Goal: Task Accomplishment & Management: Manage account settings

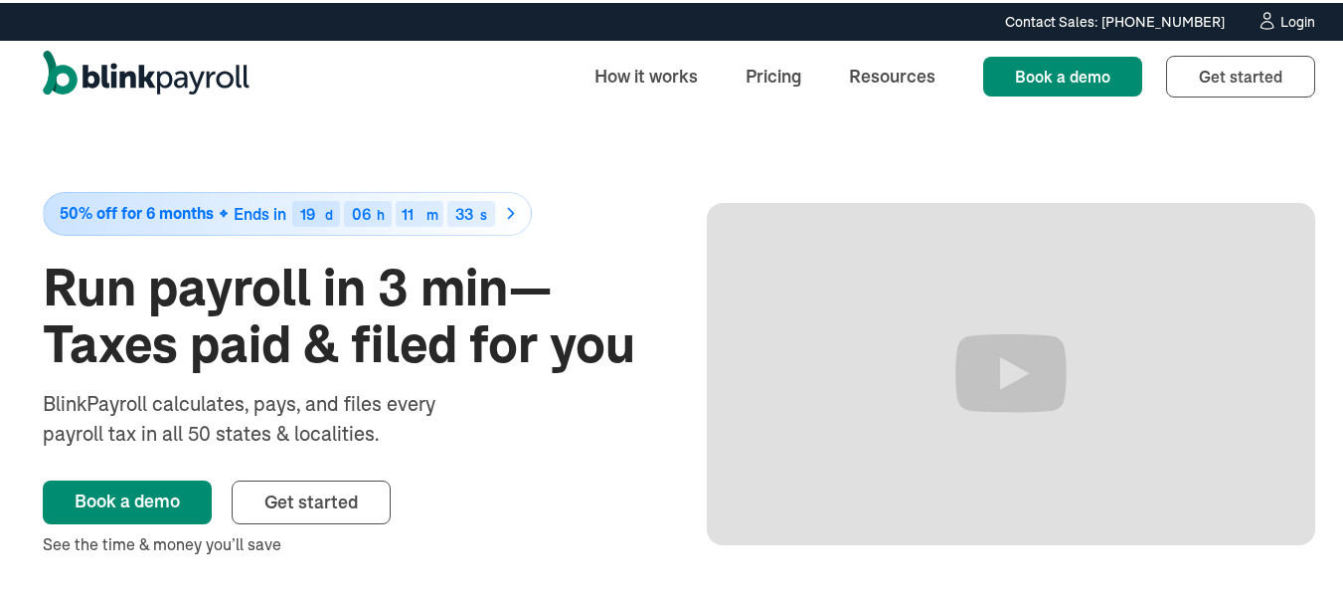
click at [1289, 17] on div "Login" at bounding box center [1298, 19] width 35 height 14
click at [1292, 13] on div "Login" at bounding box center [1298, 19] width 35 height 14
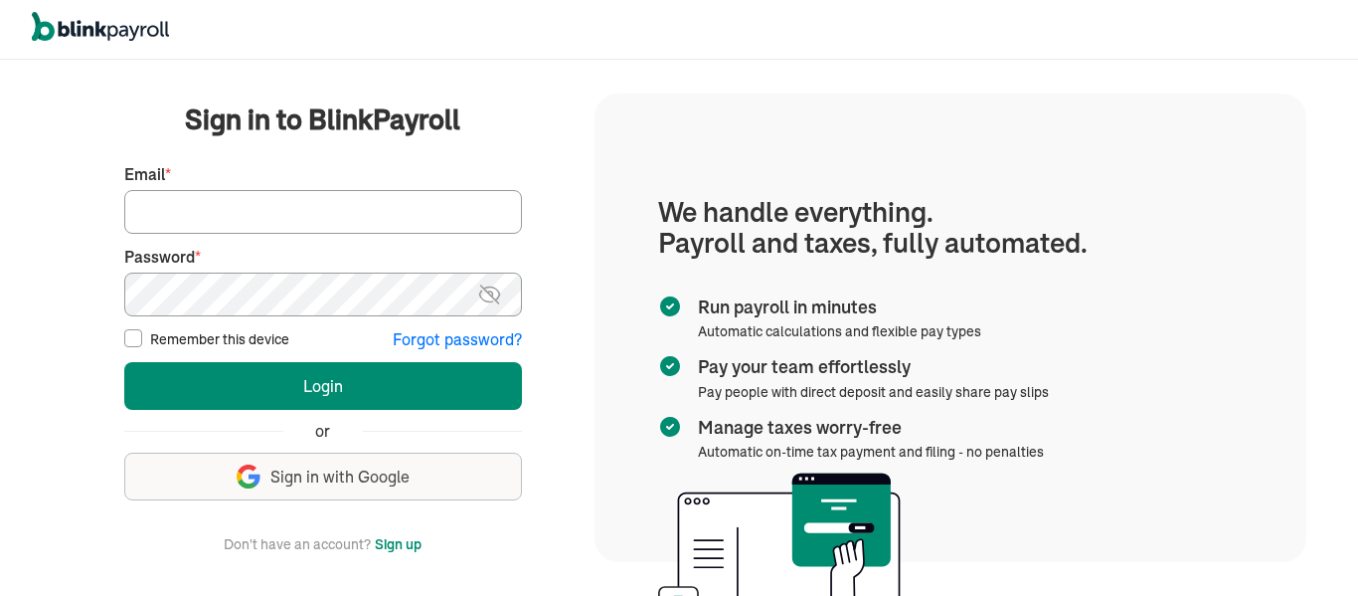
click at [192, 208] on input "Email *" at bounding box center [323, 212] width 398 height 44
click at [392, 215] on input "[PERSON_NAME][EMAIL_ADDRESS][DOMAIN_NAME]" at bounding box center [323, 212] width 398 height 44
drag, startPoint x: 391, startPoint y: 216, endPoint x: 133, endPoint y: 209, distance: 257.7
click at [133, 209] on input "[PERSON_NAME][EMAIL_ADDRESS][DOMAIN_NAME]" at bounding box center [323, 212] width 398 height 44
click at [124, 362] on button "Login" at bounding box center [323, 386] width 398 height 48
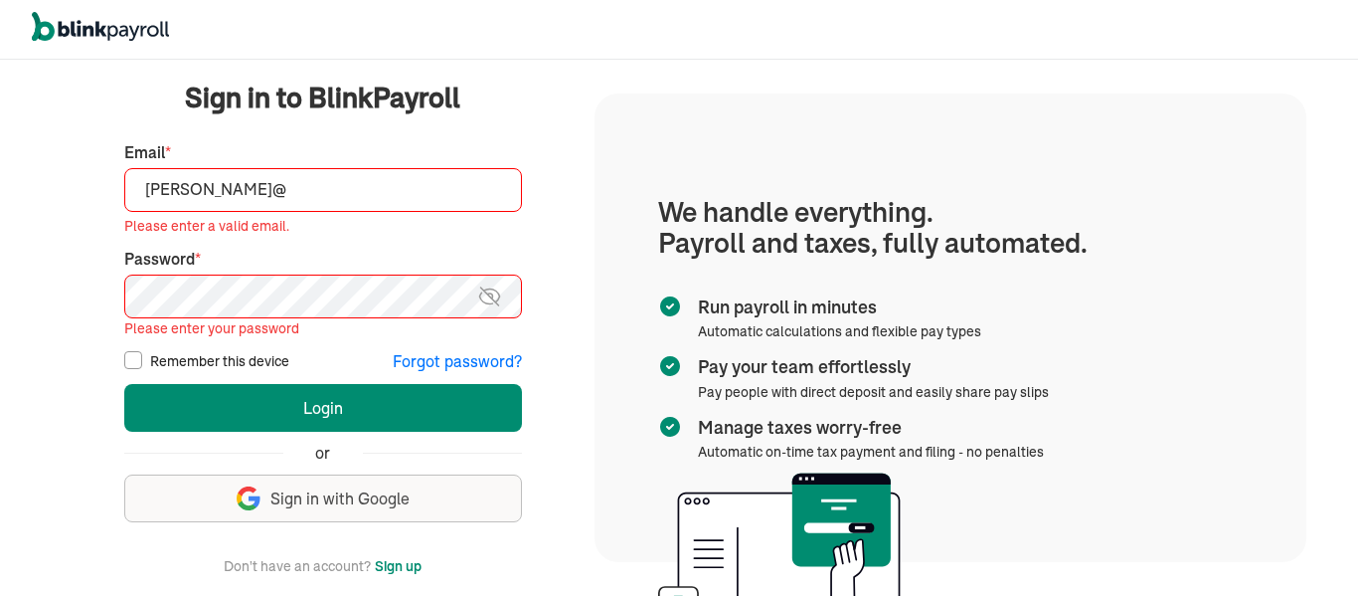
type input "[PERSON_NAME][EMAIL_ADDRESS][DOMAIN_NAME]"
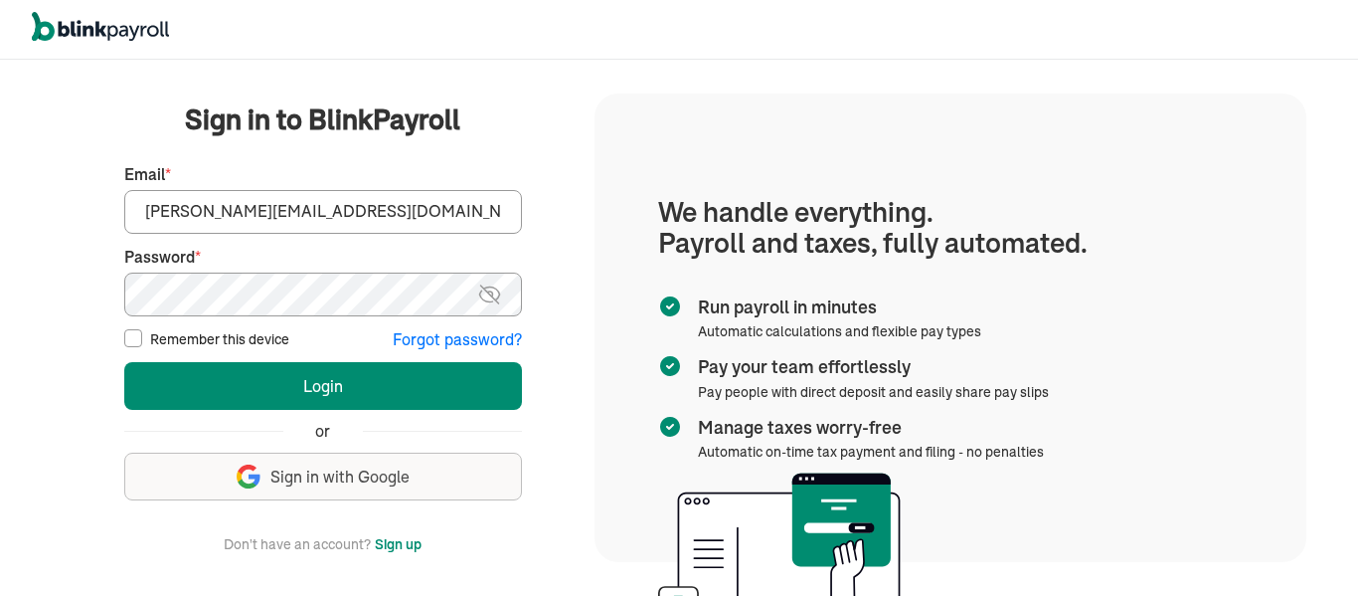
click at [446, 338] on button "Forgot password?" at bounding box center [457, 339] width 129 height 23
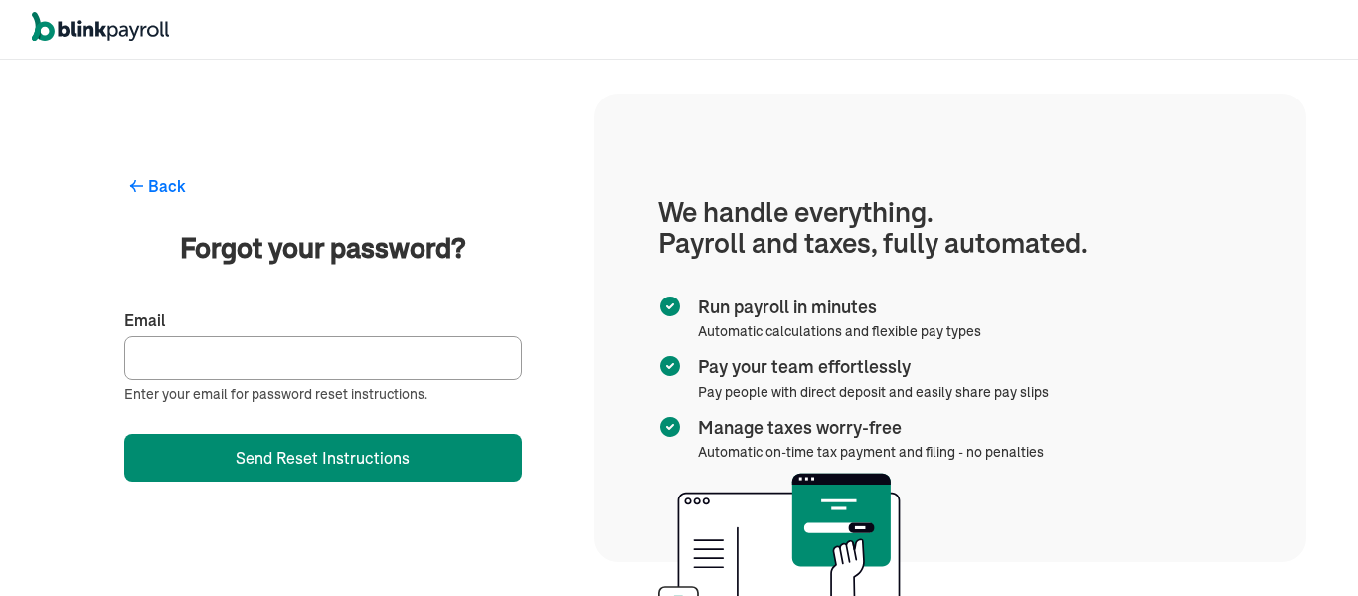
click at [238, 354] on input "Email" at bounding box center [323, 358] width 398 height 44
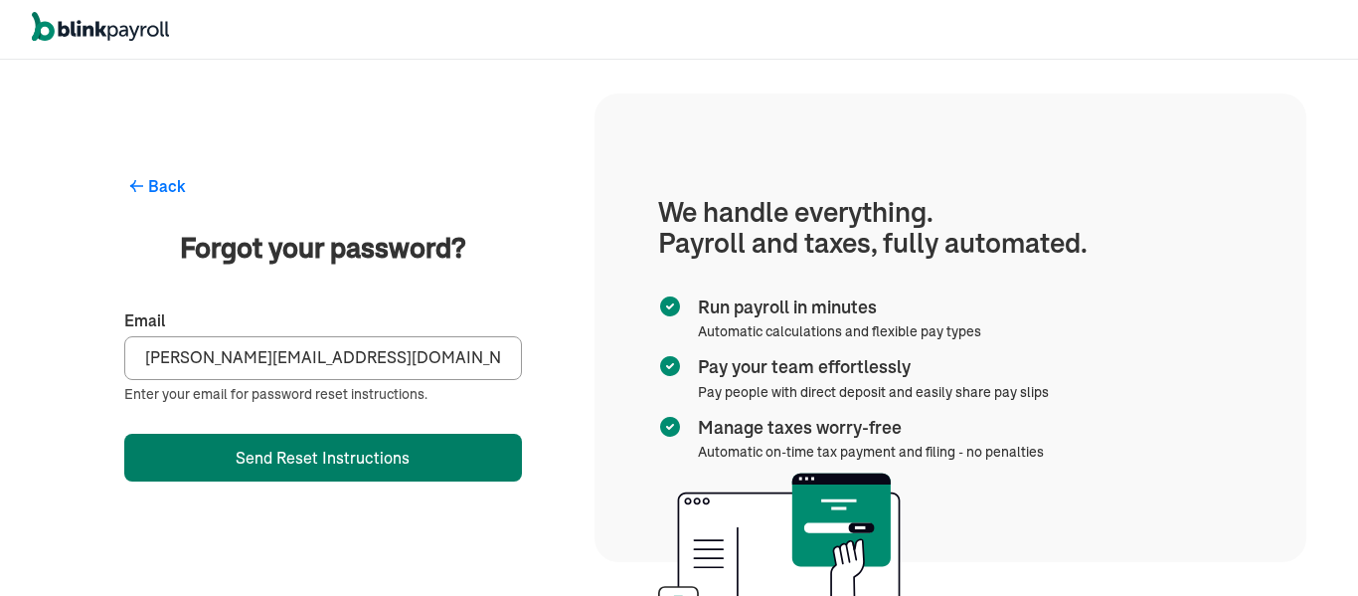
type input "[PERSON_NAME][EMAIL_ADDRESS][DOMAIN_NAME]"
click button "Back" at bounding box center [323, 186] width 398 height 24
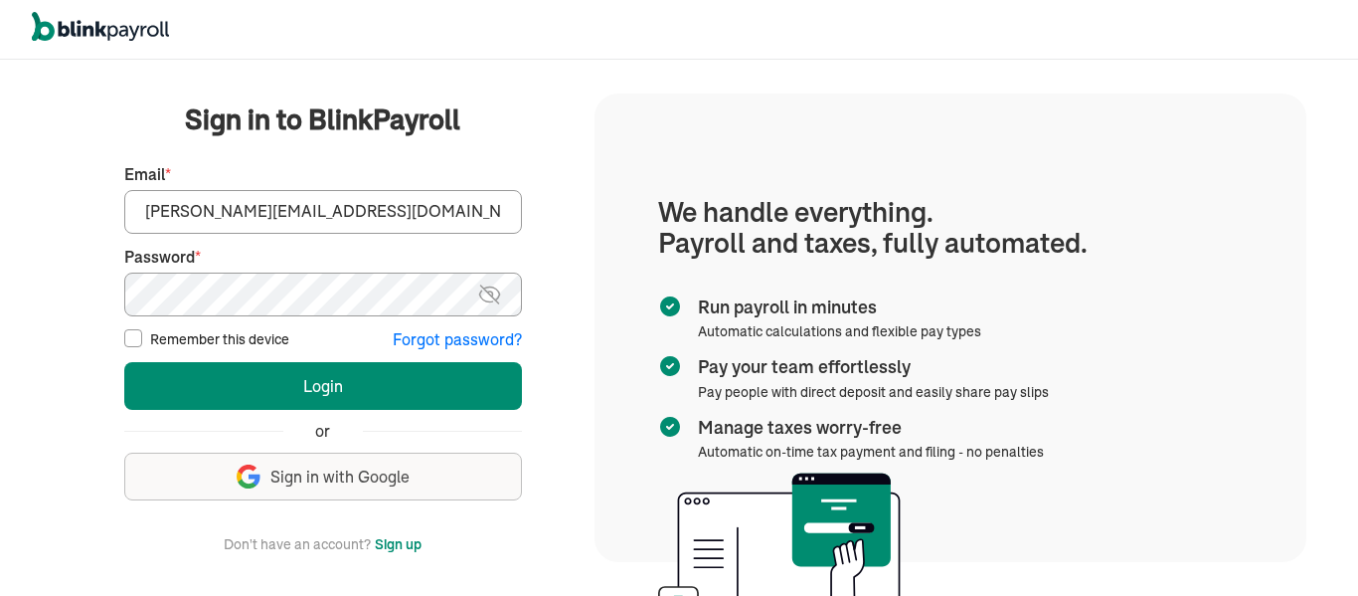
click at [455, 345] on button "Forgot password?" at bounding box center [457, 339] width 129 height 23
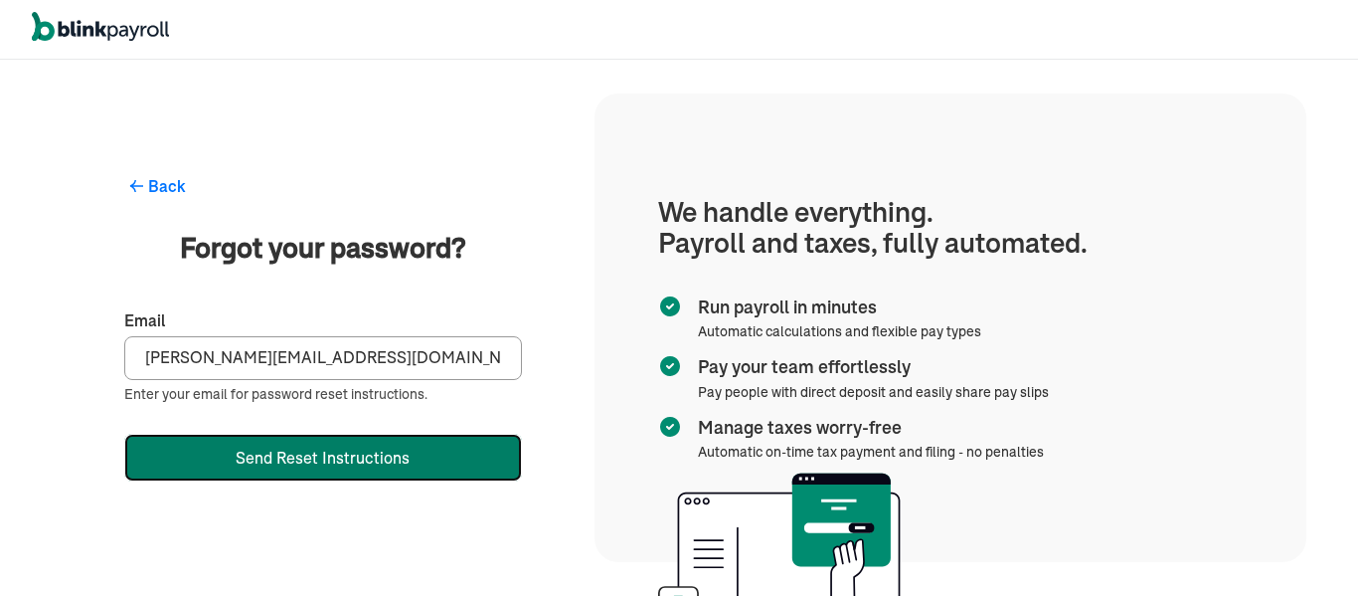
click at [359, 461] on button "Send Reset Instructions" at bounding box center [323, 458] width 398 height 48
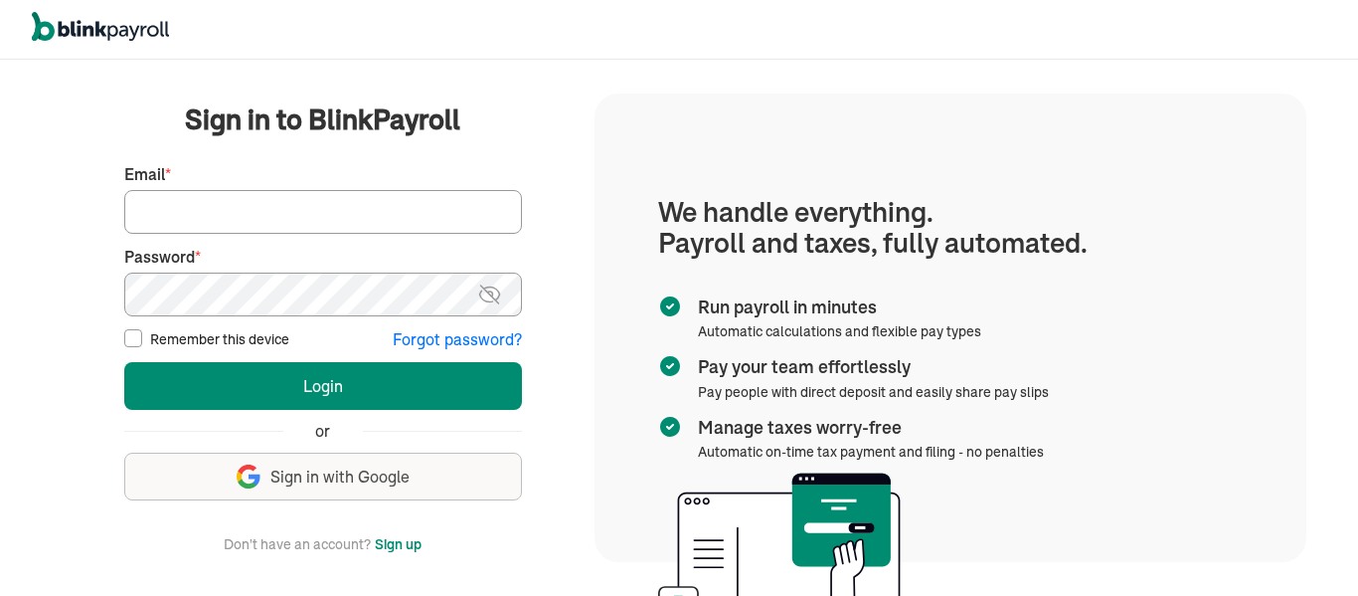
click at [211, 215] on input "Email *" at bounding box center [323, 212] width 398 height 44
type input "[PERSON_NAME][EMAIL_ADDRESS][DOMAIN_NAME]"
